Goal: Transaction & Acquisition: Purchase product/service

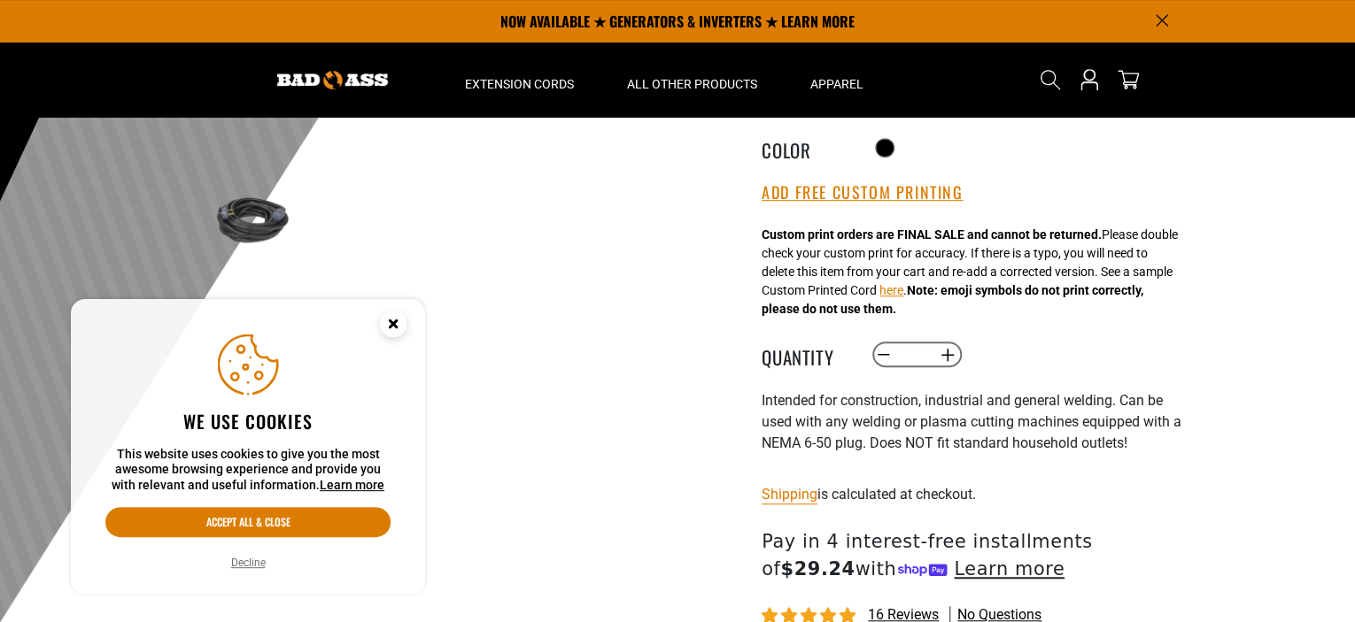
scroll to position [177, 0]
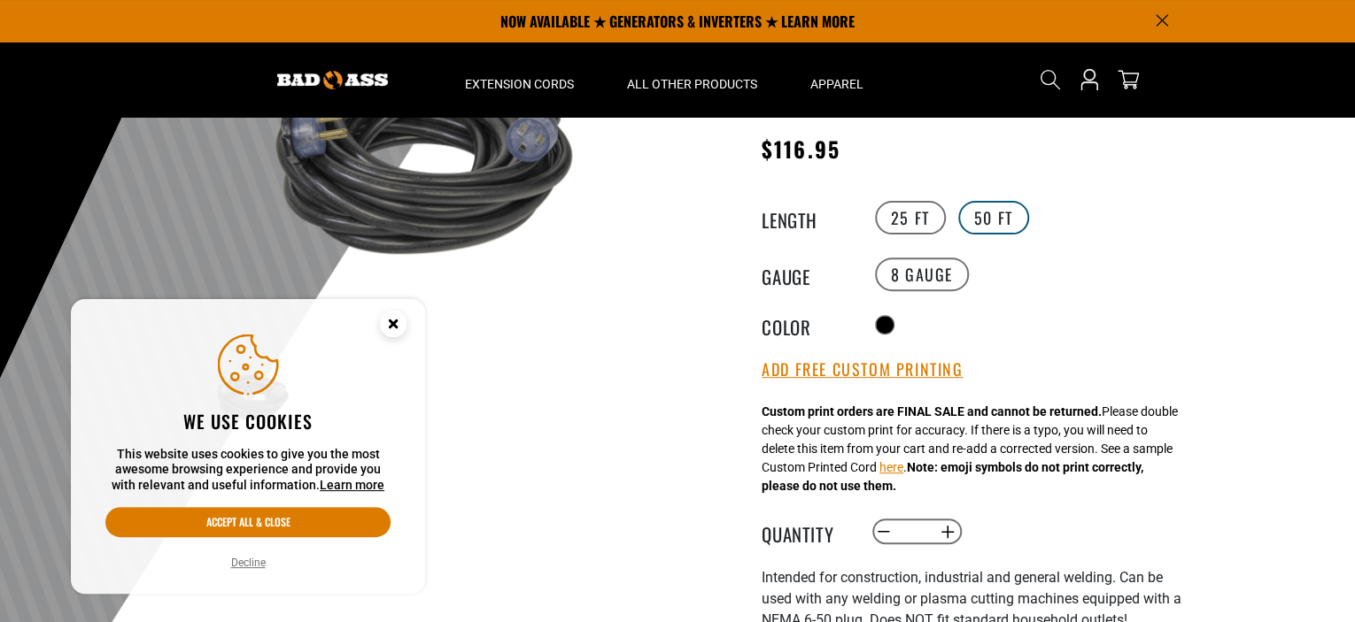
click at [985, 218] on label "50 FT" at bounding box center [993, 218] width 71 height 34
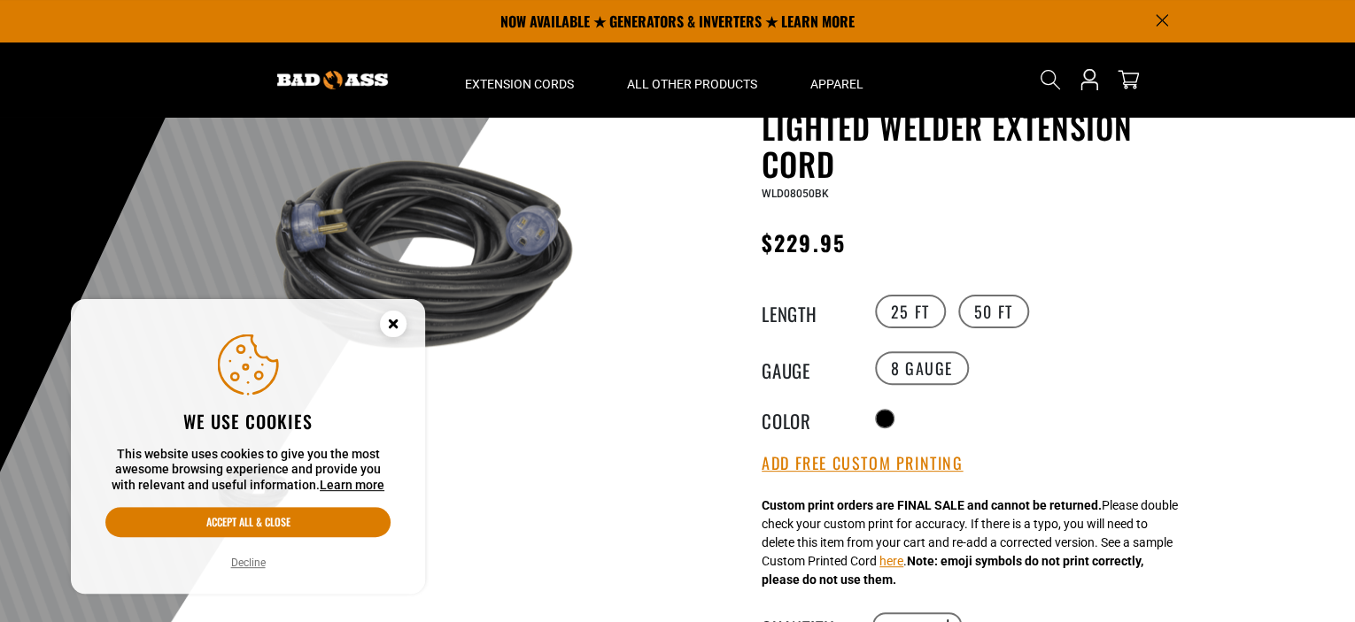
scroll to position [58, 0]
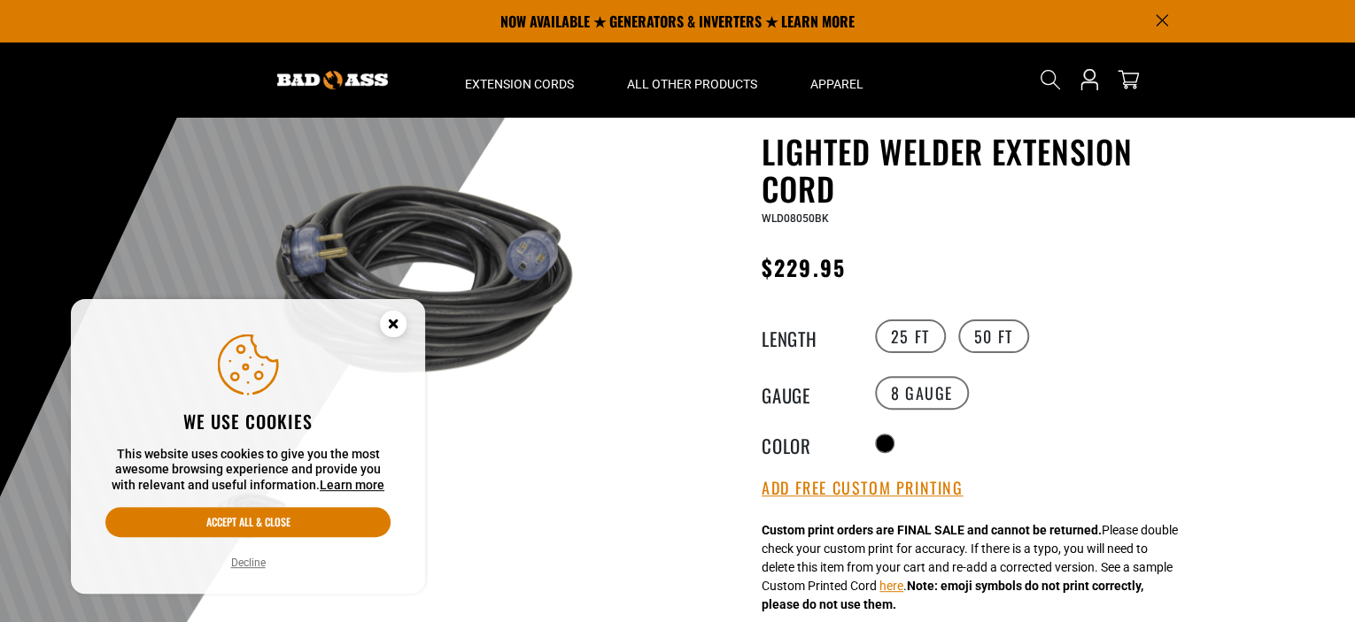
click at [383, 333] on icon "Cookie Consent" at bounding box center [393, 326] width 53 height 53
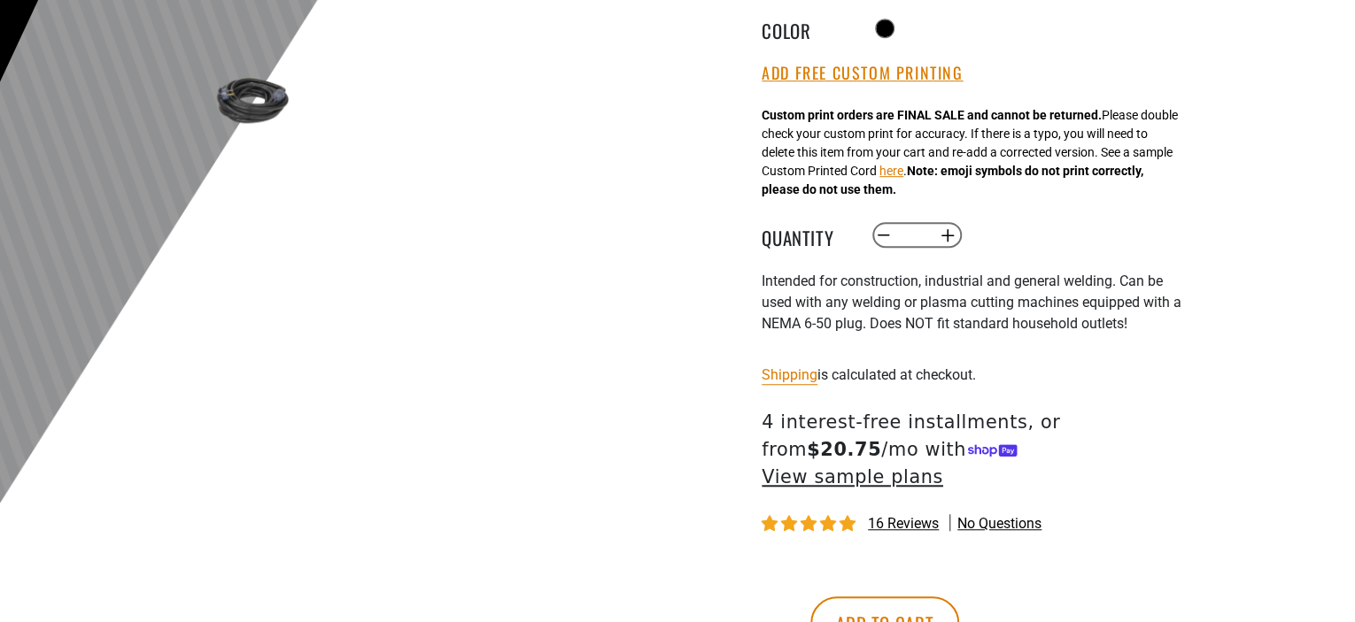
scroll to position [531, 0]
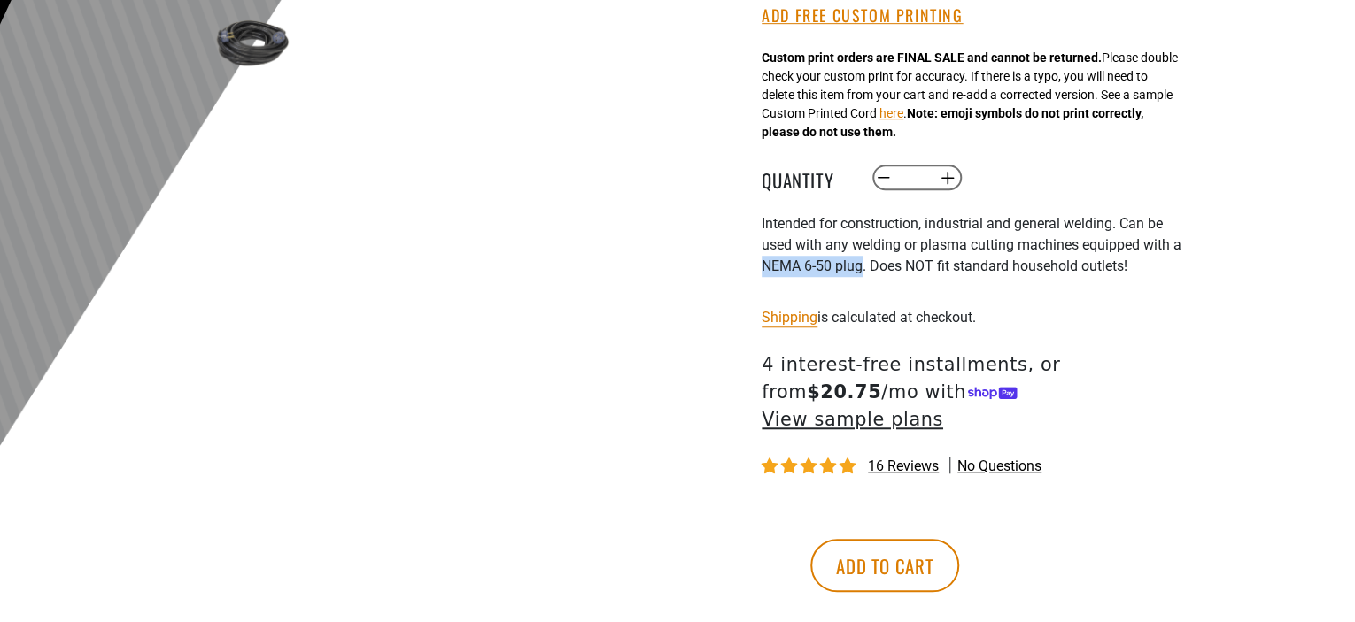
drag, startPoint x: 761, startPoint y: 275, endPoint x: 866, endPoint y: 267, distance: 104.8
click at [866, 267] on span "Intended for construction, industrial and general welding. Can be used with any…" at bounding box center [971, 244] width 420 height 59
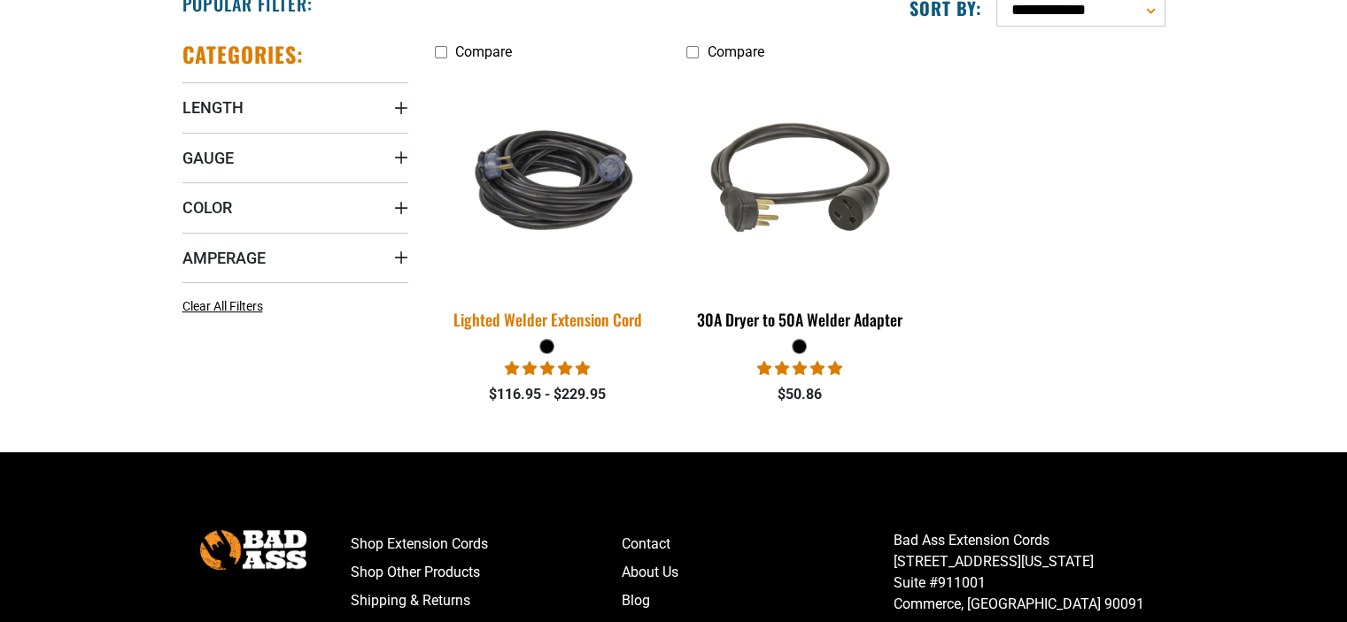
scroll to position [472, 0]
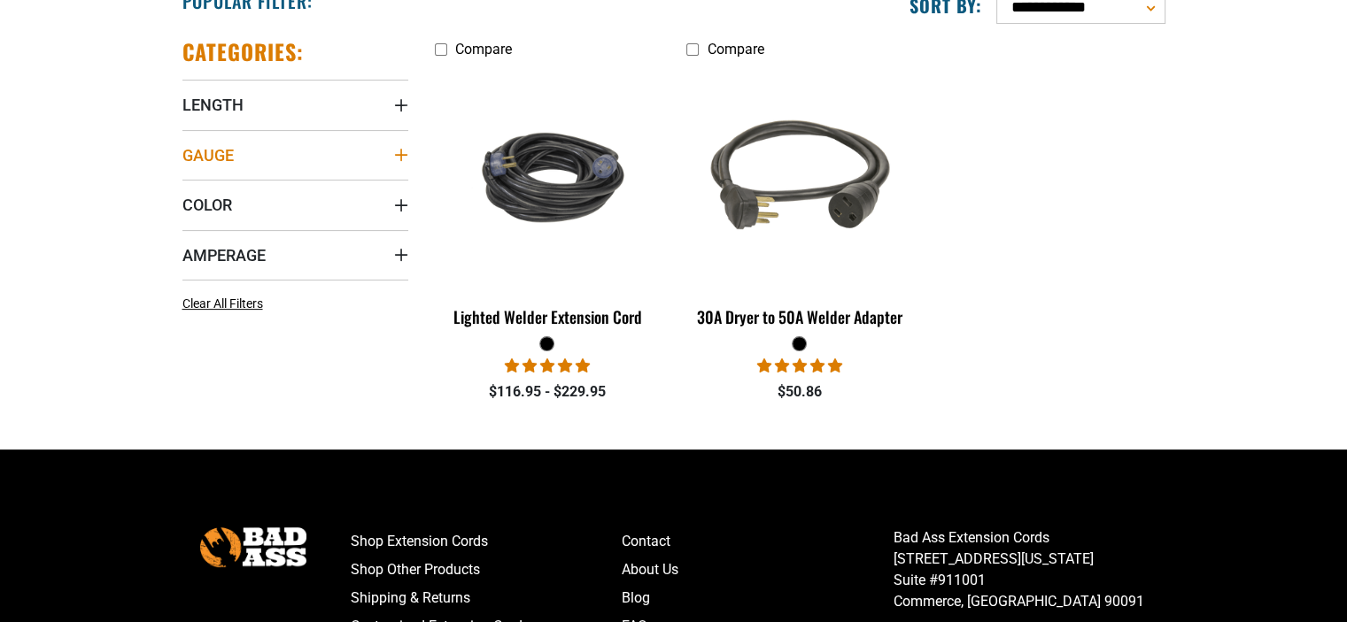
click at [274, 148] on summary "Gauge" at bounding box center [295, 155] width 226 height 50
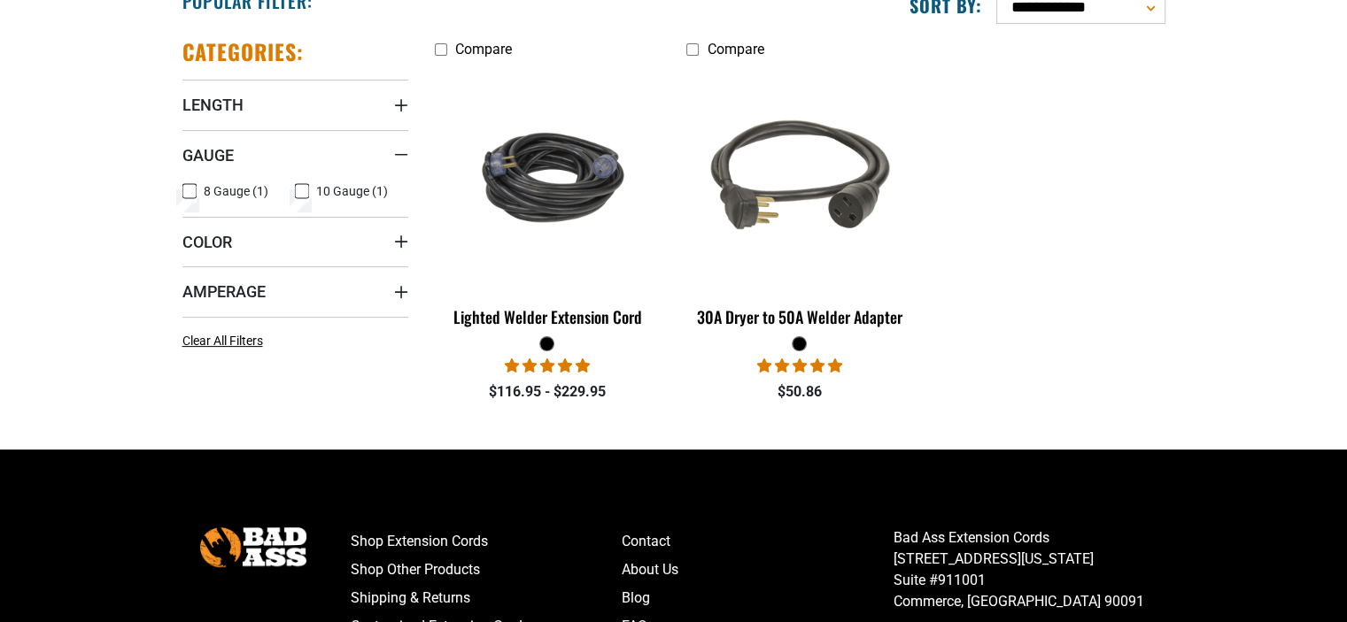
click at [189, 189] on icon at bounding box center [189, 191] width 14 height 23
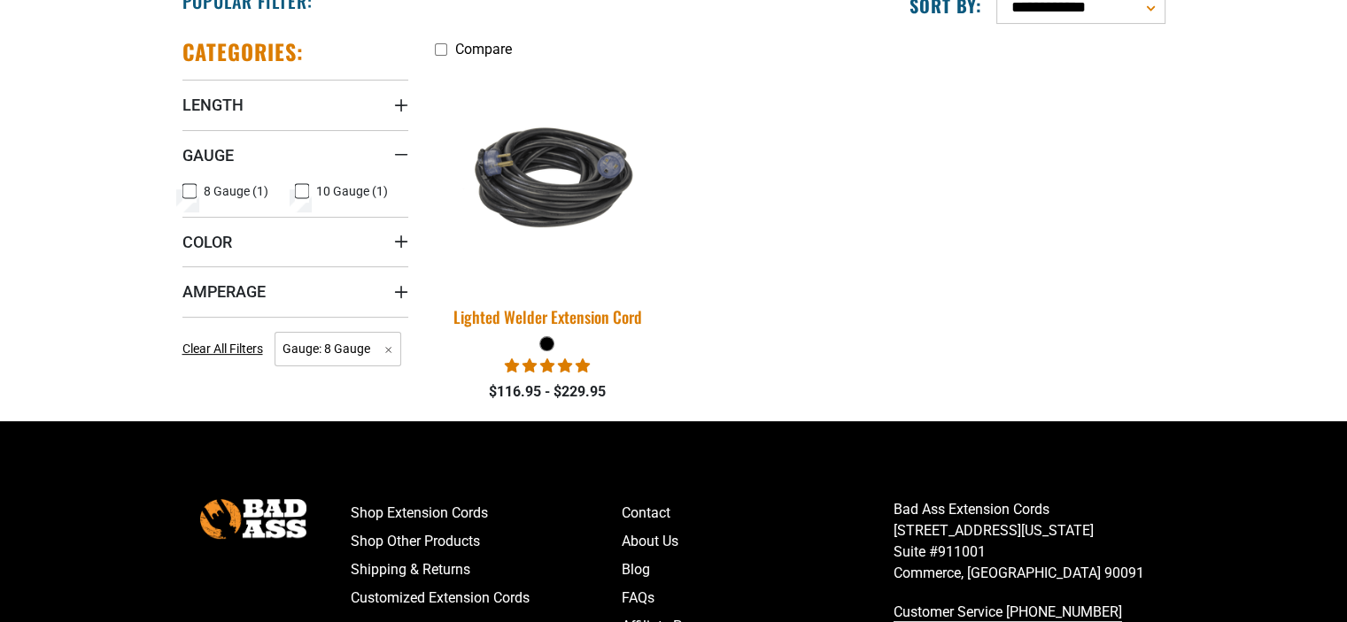
click at [541, 176] on img at bounding box center [547, 177] width 248 height 151
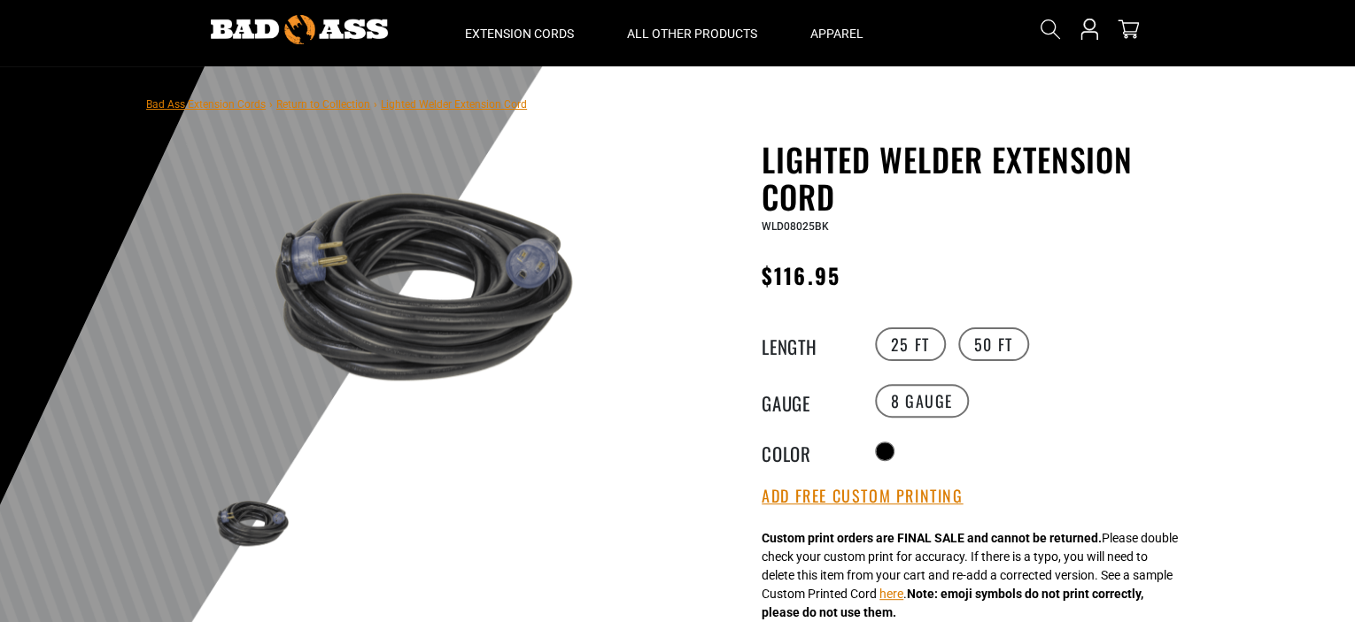
scroll to position [177, 0]
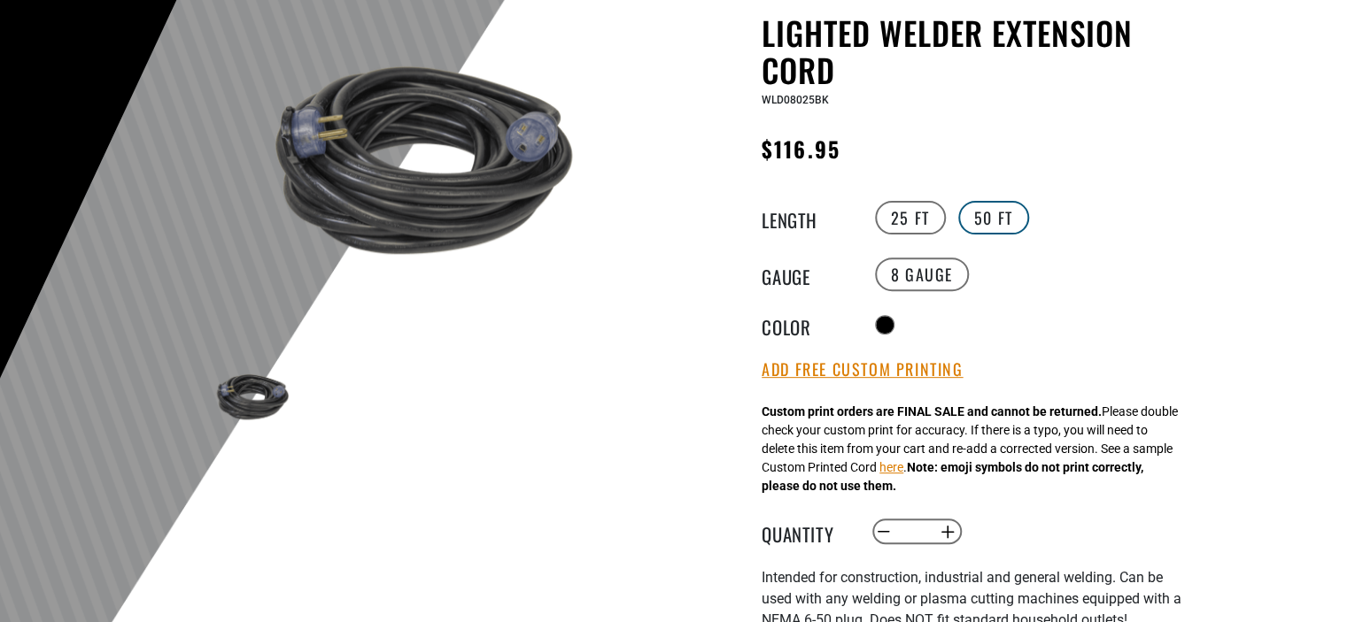
click at [960, 221] on label "50 FT" at bounding box center [993, 218] width 71 height 34
click at [905, 217] on label "25 FT" at bounding box center [910, 218] width 71 height 34
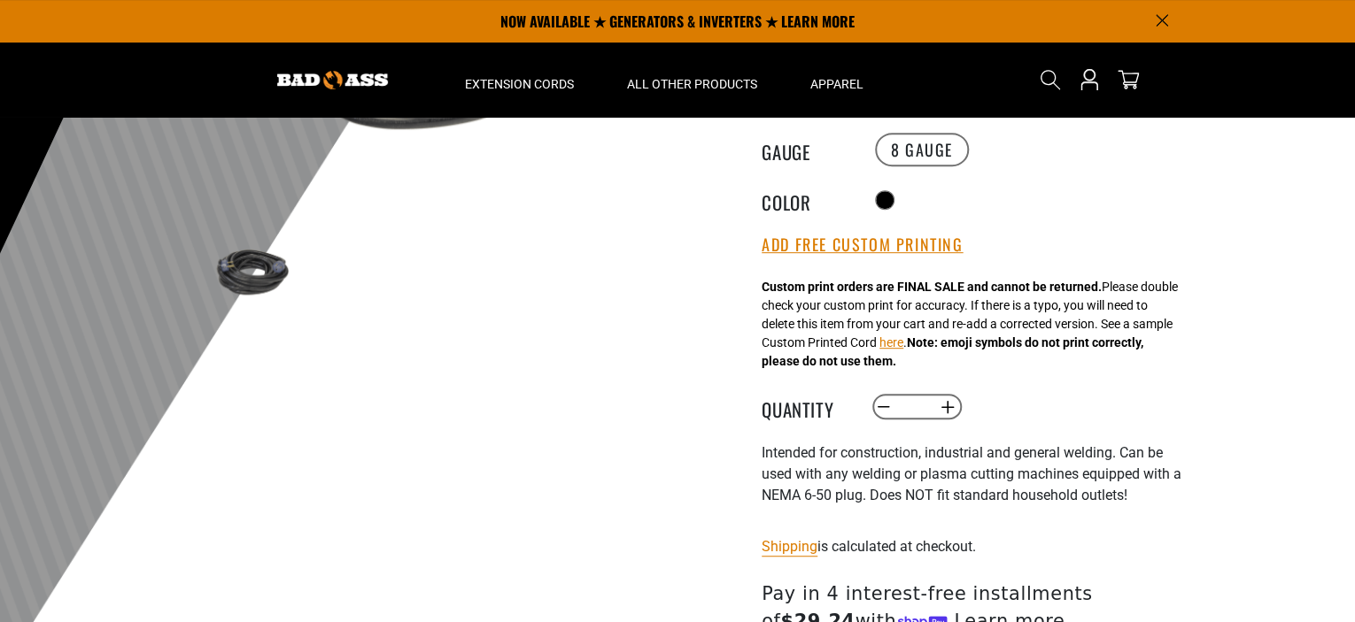
scroll to position [295, 0]
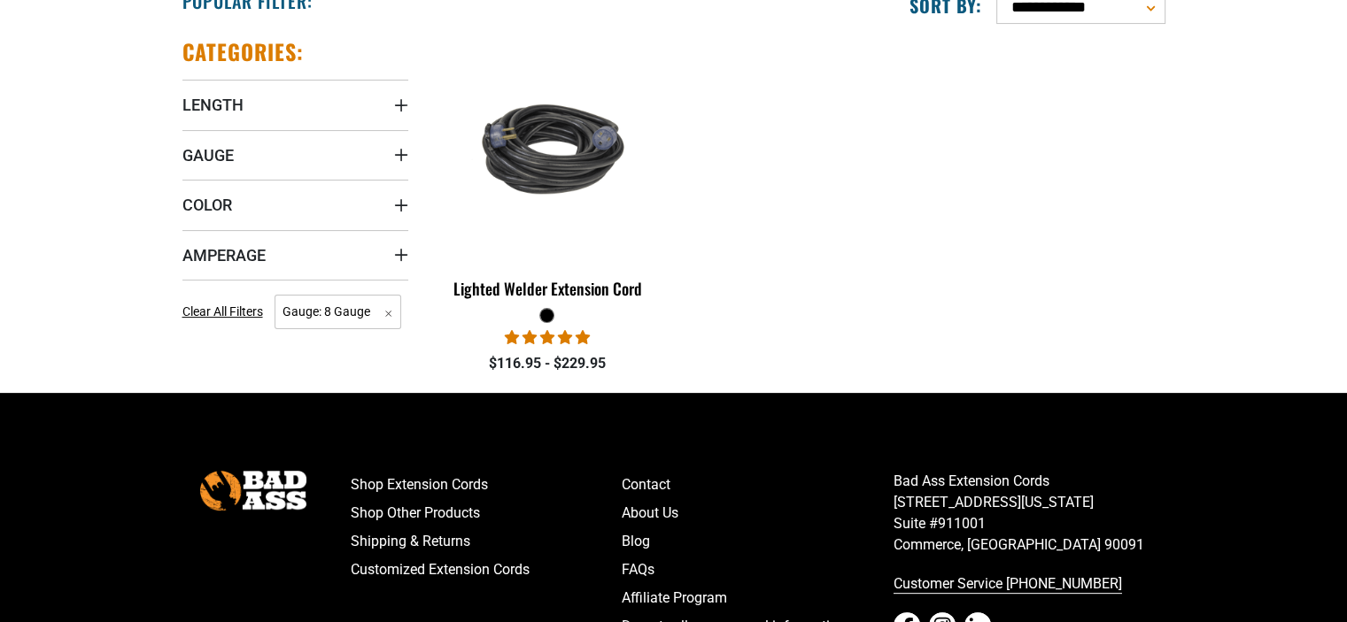
scroll to position [472, 0]
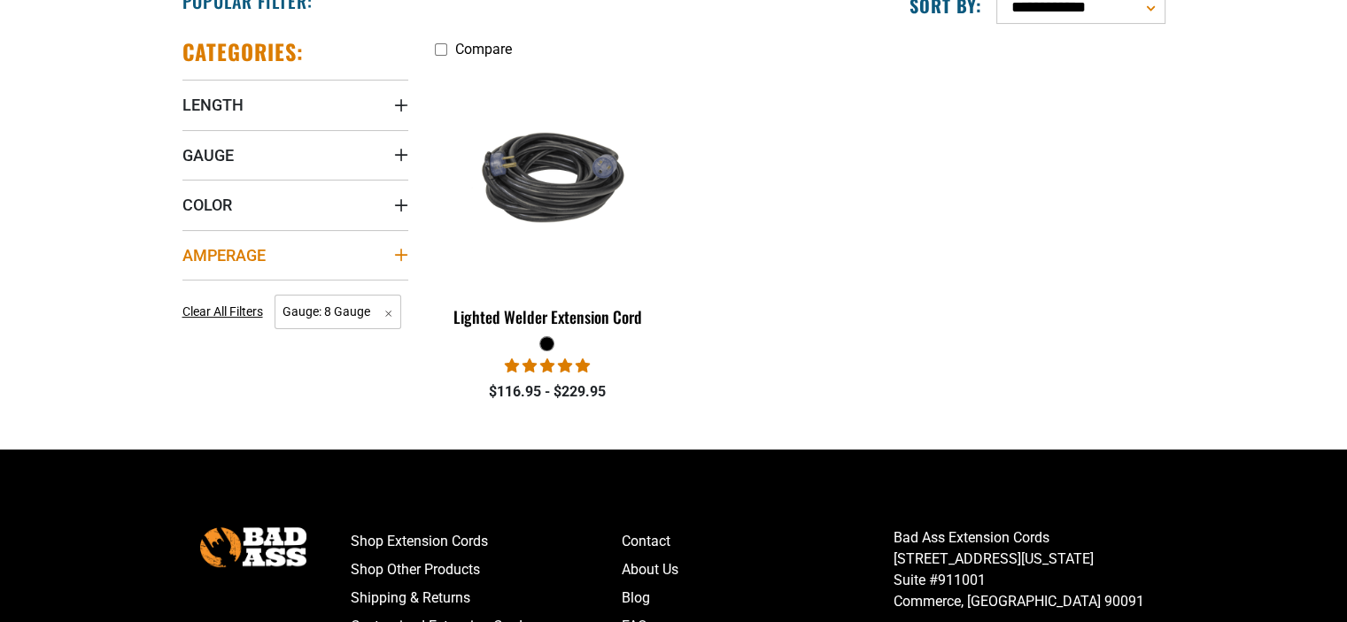
click at [383, 251] on summary "Amperage" at bounding box center [295, 255] width 226 height 50
